Goal: Task Accomplishment & Management: Complete application form

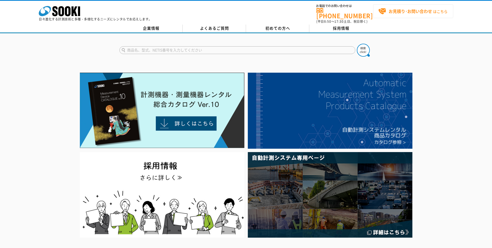
click at [419, 12] on strong "お見積り･お問い合わせ" at bounding box center [409, 11] width 43 height 6
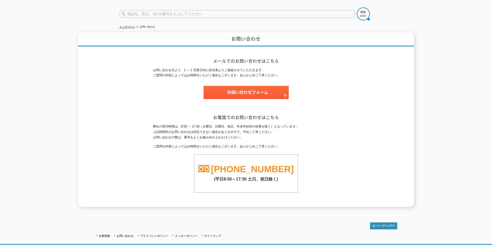
scroll to position [36, 0]
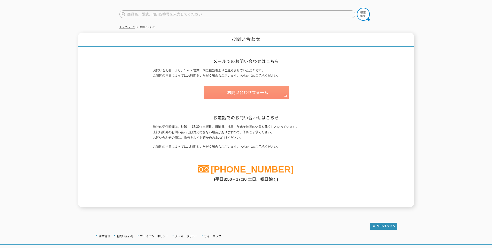
click at [235, 88] on img at bounding box center [245, 92] width 85 height 13
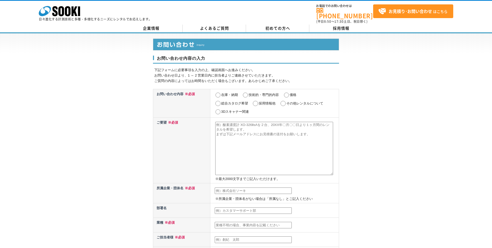
click at [286, 92] on input "価格" at bounding box center [286, 94] width 6 height 5
radio input "true"
click at [235, 127] on textarea at bounding box center [274, 148] width 118 height 53
click at [250, 128] on textarea at bounding box center [274, 148] width 118 height 53
paste textarea "SOKKIA IX1202\30x/2.5"\0.5"\2" Qty: 1 unit"
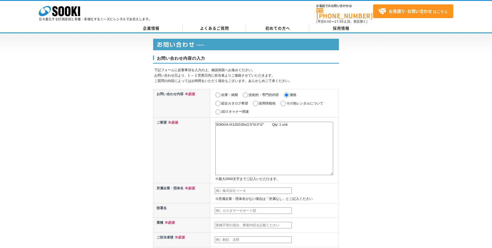
click at [264, 122] on textarea "SOKKIA IX1202\30x/2.5"\0.5"\2" Qty: 1 unit" at bounding box center [274, 148] width 118 height 53
drag, startPoint x: 267, startPoint y: 119, endPoint x: 265, endPoint y: 128, distance: 9.5
click at [267, 122] on textarea "SOKKIA IX1202\30x/2.5"\0.5"\2" Qty: 1 unit" at bounding box center [274, 148] width 118 height 53
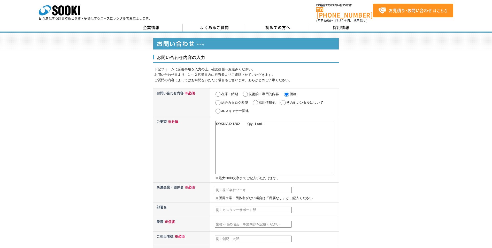
click at [229, 121] on textarea "SOKKIA IX1202 Qty: 1 unit" at bounding box center [274, 147] width 118 height 53
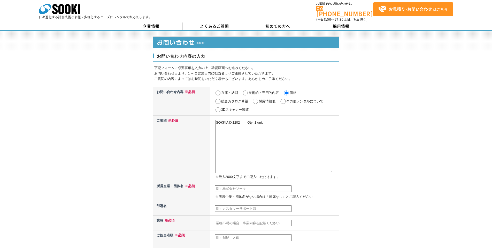
click at [228, 120] on textarea "SOKKIA IX1202 Qty: 1 unit" at bounding box center [274, 146] width 118 height 53
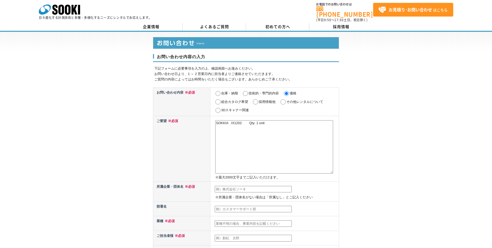
scroll to position [2, 0]
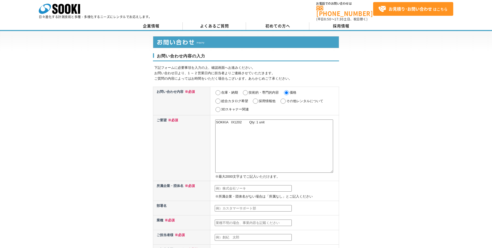
click at [288, 140] on textarea "SOKKIA IX1202 Qty: 1 unit" at bounding box center [274, 145] width 118 height 53
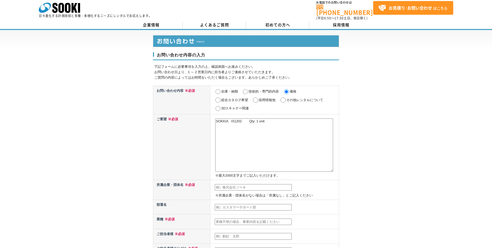
type textarea "SOKKIA IX1202 Qty: 1 unit"
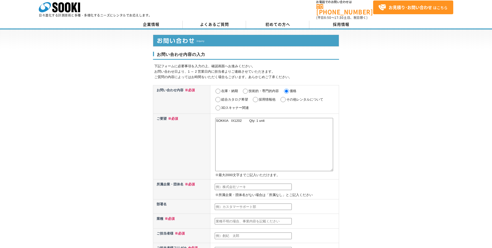
click at [236, 183] on input "text" at bounding box center [253, 186] width 77 height 7
paste input "宝邁商事株式会社"
type input "宝邁商事株式会社"
click at [236, 203] on input "text" at bounding box center [253, 206] width 77 height 7
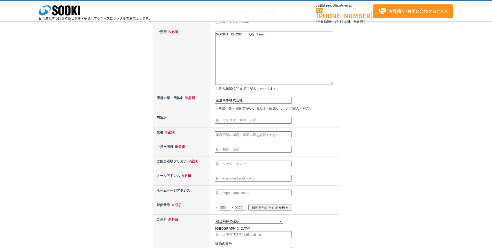
scroll to position [67, 0]
click at [235, 131] on input "text" at bounding box center [253, 134] width 77 height 7
type input "贸易"
type input "郭　曉斌"
type input "カク　ギョウヒン"
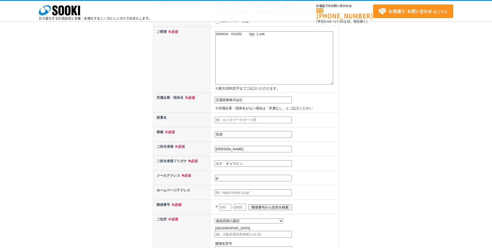
type input "j"
type input "jpboatmiles@gmail.com"
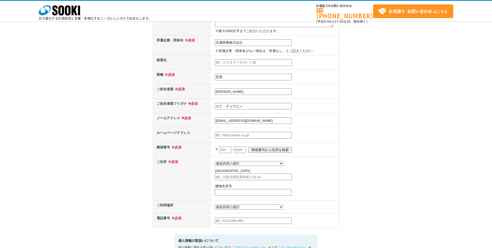
scroll to position [127, 0]
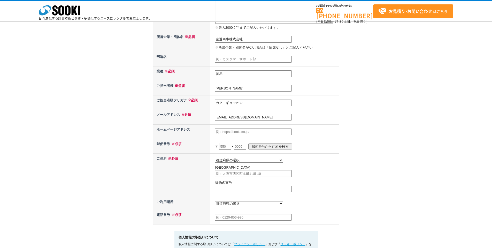
click at [225, 146] on input "text" at bounding box center [225, 146] width 12 height 7
type input "605"
click at [242, 144] on input "text" at bounding box center [240, 146] width 12 height 7
type input "0877"
select select "26"
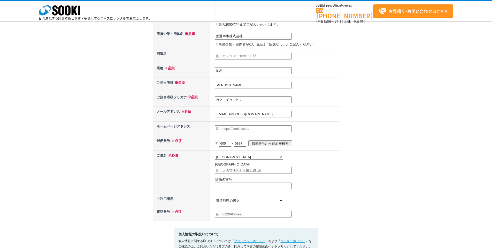
scroll to position [130, 0]
select select "26"
drag, startPoint x: 362, startPoint y: 182, endPoint x: 341, endPoint y: 186, distance: 21.8
click at [366, 182] on div "お問い合わせ内容の入力 下記フォームに必要事項を入力の上、確認画面へお進みください。 お問い合わせ日より、1 ～ 2 営業日内に担当者よりご連絡させていただき…" at bounding box center [246, 78] width 492 height 398
type input "080-2525-9234"
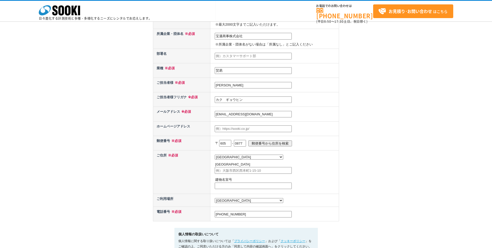
click at [362, 187] on div "お問い合わせ内容の入力 下記フォームに必要事項を入力の上、確認画面へお進みください。 お問い合わせ日より、1 ～ 2 営業日内に担当者よりご連絡させていただき…" at bounding box center [246, 78] width 492 height 398
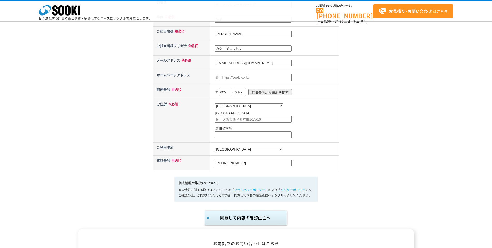
click at [243, 217] on img "submit" at bounding box center [245, 217] width 85 height 17
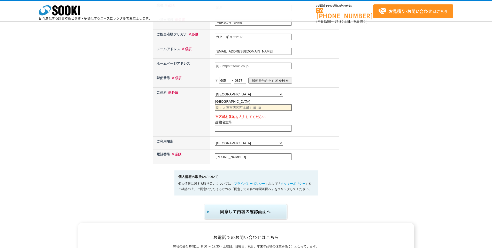
scroll to position [228, 0]
type input "y"
type input "t"
type input "京都市"
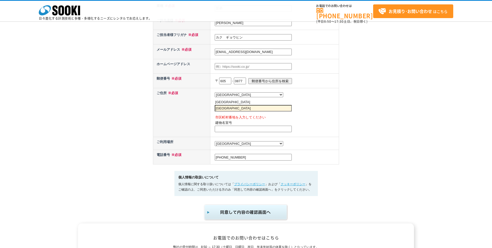
click at [315, 115] on p "市区町村番地を入力してください" at bounding box center [276, 117] width 122 height 5
click at [239, 208] on img "submit" at bounding box center [245, 211] width 85 height 17
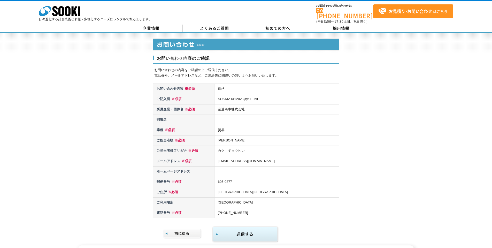
click at [244, 226] on img "submit" at bounding box center [245, 234] width 66 height 17
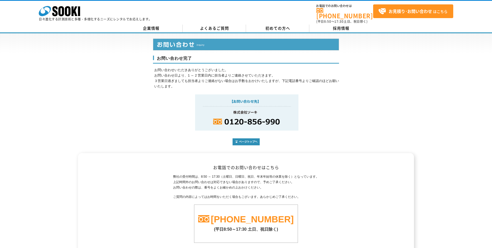
click at [393, 125] on div "お問い合わせ完了 お問い合わせいただきありがとうございました。 お問い合わせ日より、1 ～ 2 営業日内に担当者よりご連絡させていただきます。 ３営業日過ぎま…" at bounding box center [246, 93] width 492 height 120
